Goal: Find specific page/section: Find specific page/section

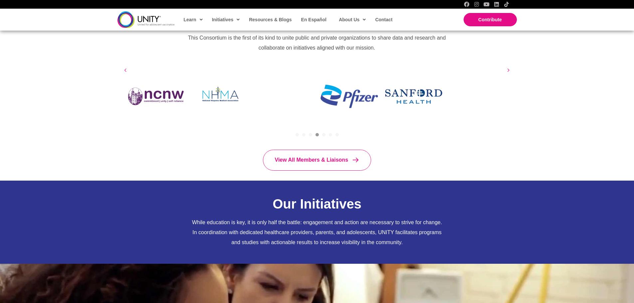
scroll to position [466, 0]
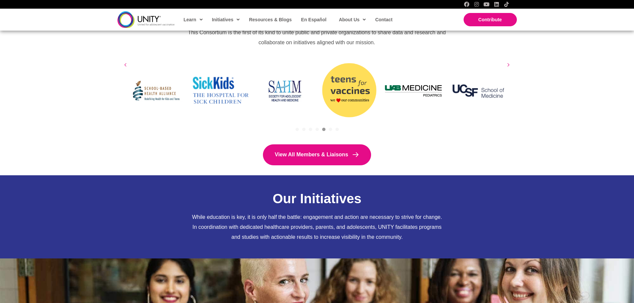
click at [314, 152] on link "View All Members & Liaisons" at bounding box center [317, 154] width 108 height 21
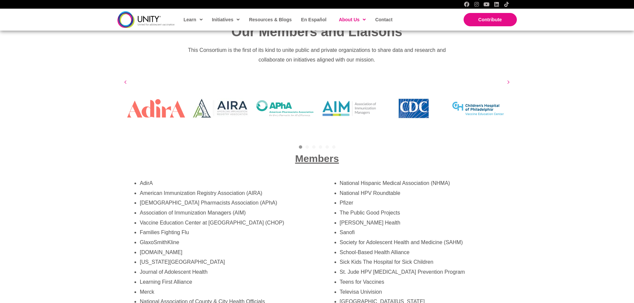
drag, startPoint x: 310, startPoint y: 149, endPoint x: 124, endPoint y: 160, distance: 186.9
click at [124, 160] on div "Members" at bounding box center [316, 158] width 399 height 26
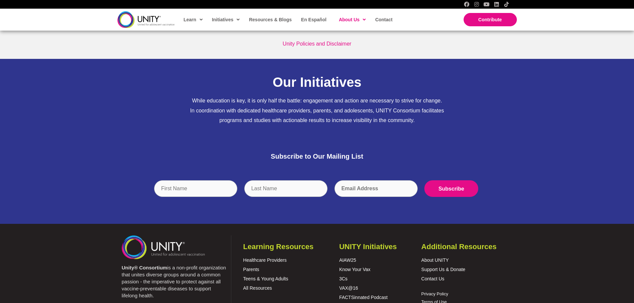
scroll to position [2012, 0]
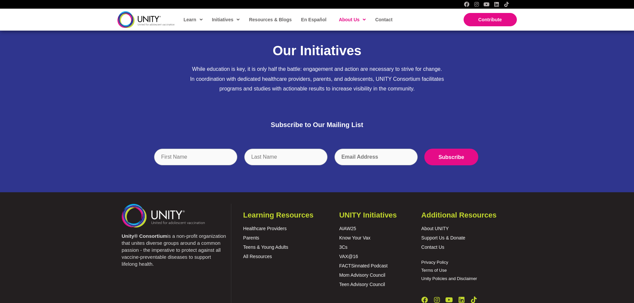
drag, startPoint x: 157, startPoint y: 258, endPoint x: 116, endPoint y: 230, distance: 49.9
click at [116, 230] on div "Unity® Consortium is a non-profit organization that unites diverse groups aroun…" at bounding box center [171, 248] width 112 height 38
copy p "Unity® Consortium is a non-profit organization that unites diverse groups aroun…"
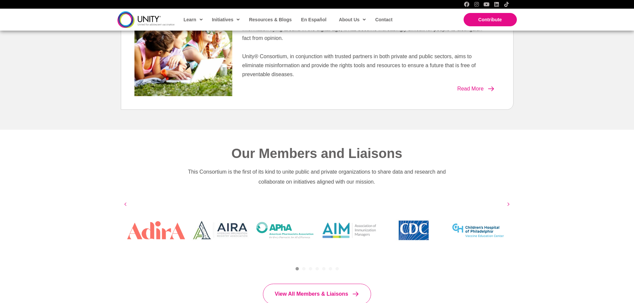
scroll to position [366, 0]
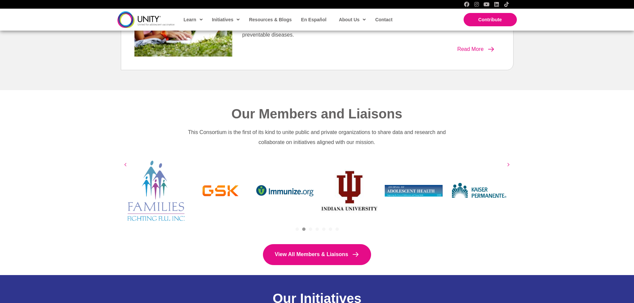
click at [304, 253] on span "View All Members & Liaisons" at bounding box center [311, 255] width 73 height 6
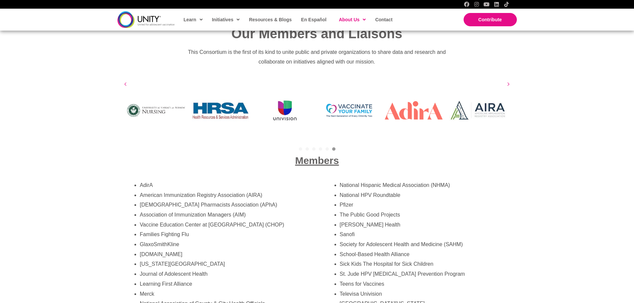
scroll to position [1114, 0]
